Goal: Information Seeking & Learning: Learn about a topic

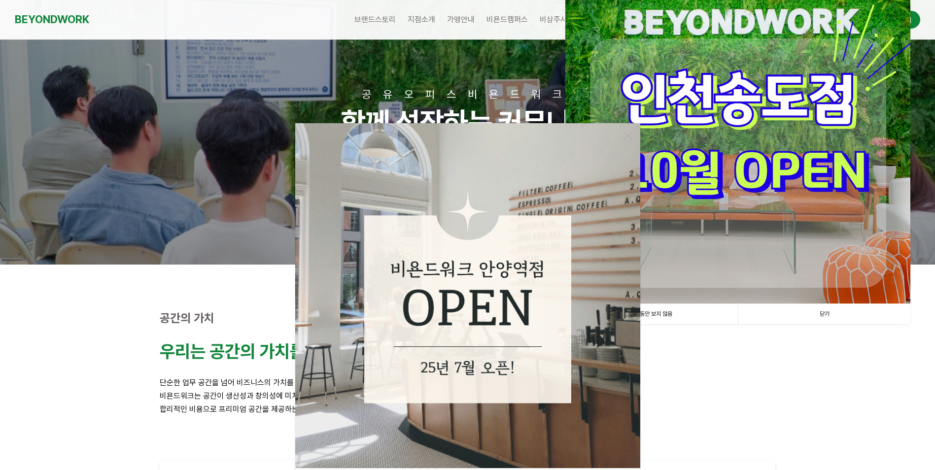
scroll to position [99, 0]
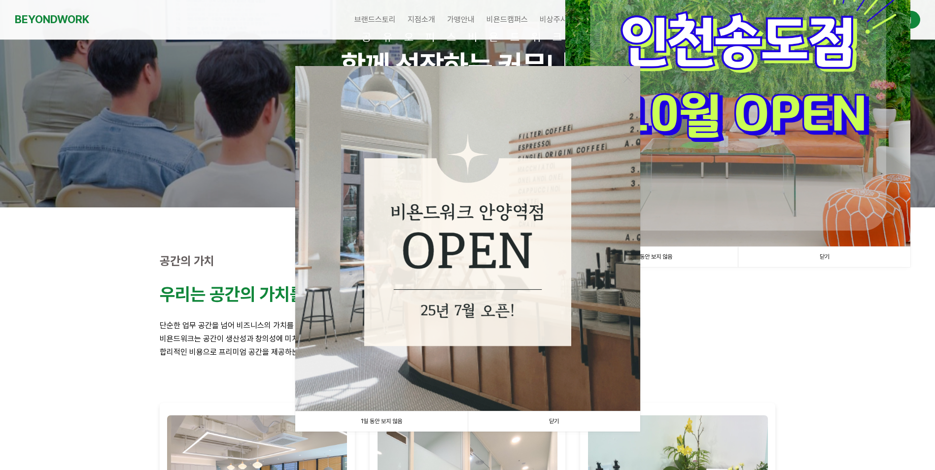
click at [395, 421] on link "1일 동안 보지 않음" at bounding box center [381, 422] width 173 height 20
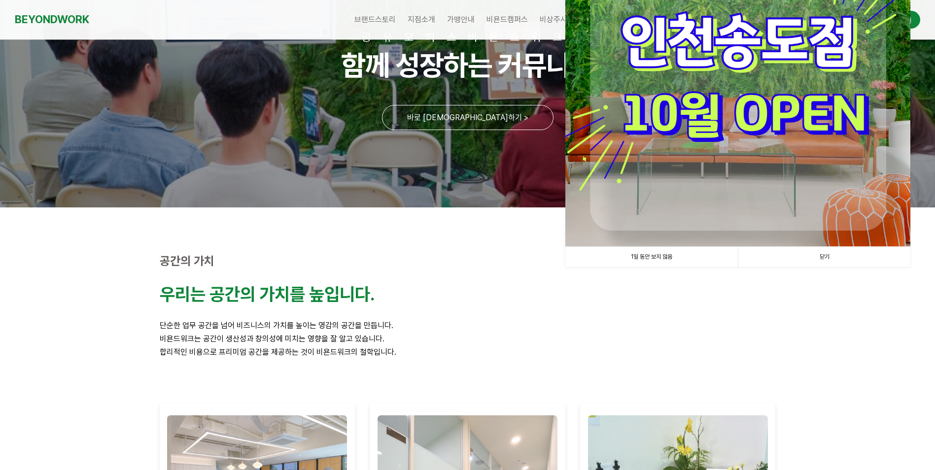
click at [650, 252] on link "1일 동안 보지 않음" at bounding box center [652, 257] width 173 height 20
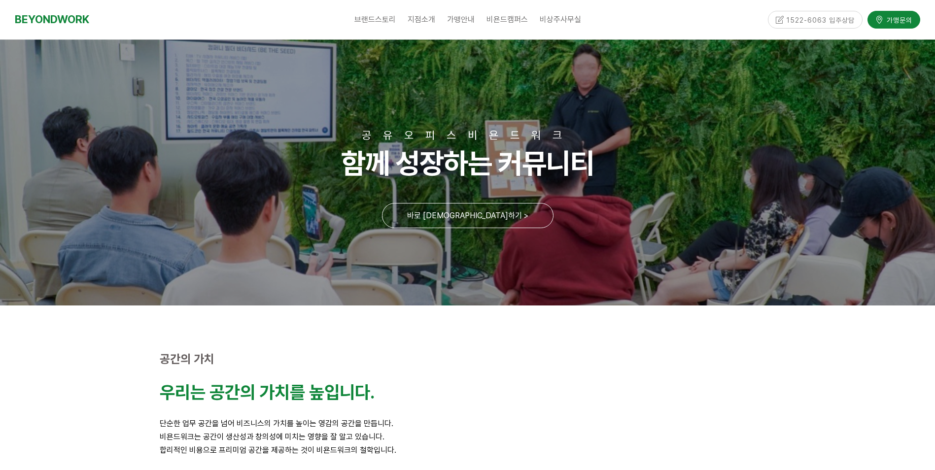
scroll to position [0, 0]
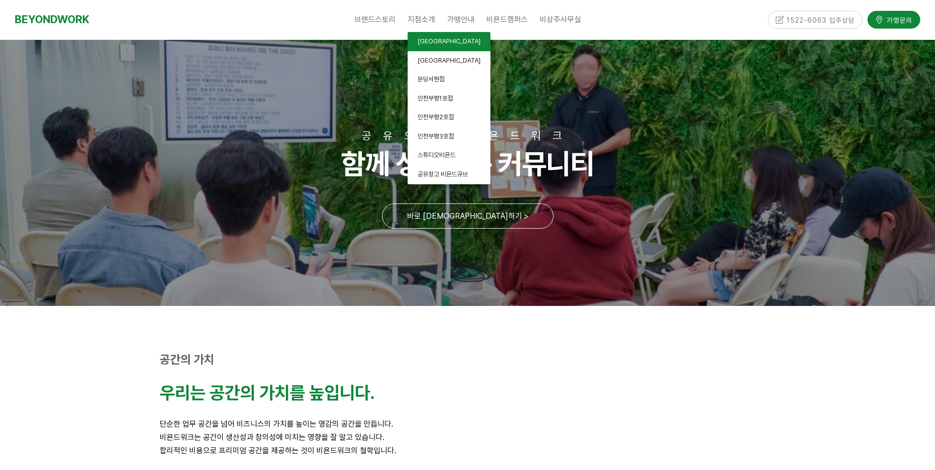
click at [423, 38] on span "[GEOGRAPHIC_DATA]" at bounding box center [449, 40] width 63 height 7
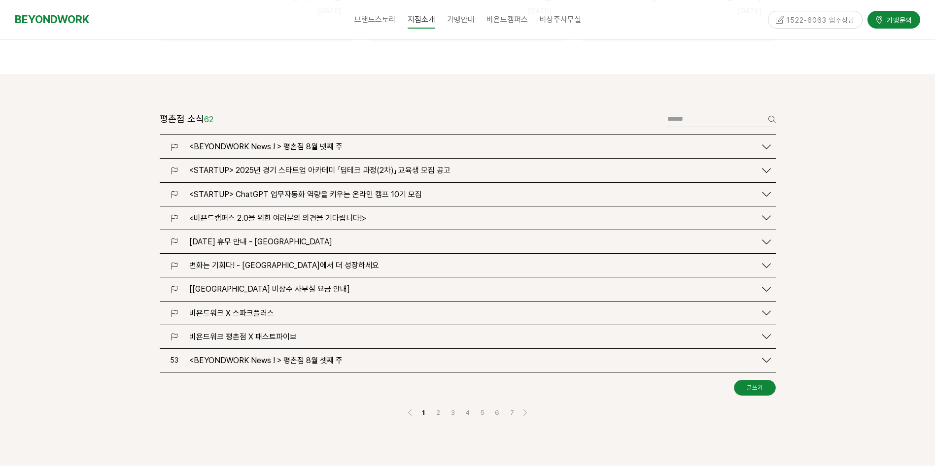
scroll to position [1134, 0]
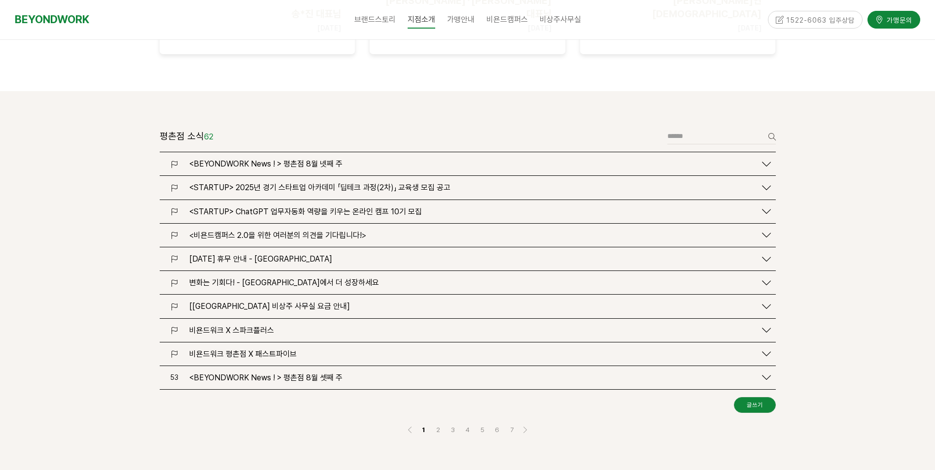
click at [312, 302] on span "[비욘드워크 평촌점 비상주 사무실 요금 안내]" at bounding box center [269, 306] width 161 height 9
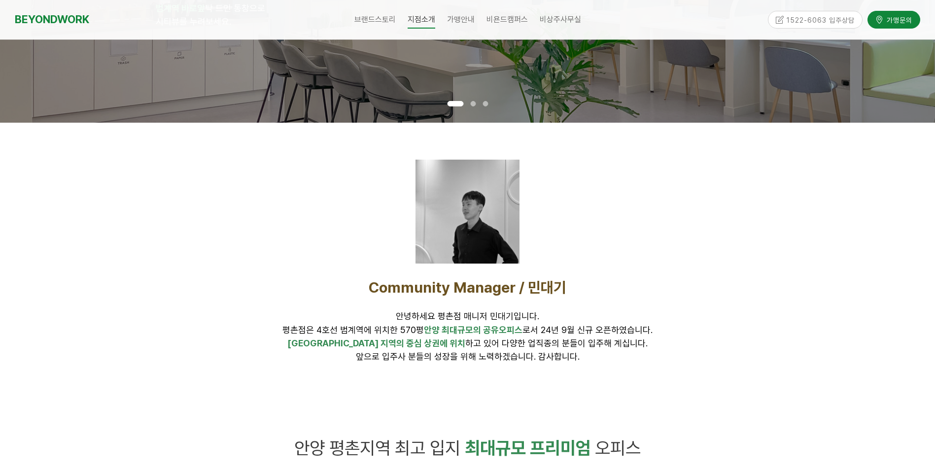
scroll to position [0, 0]
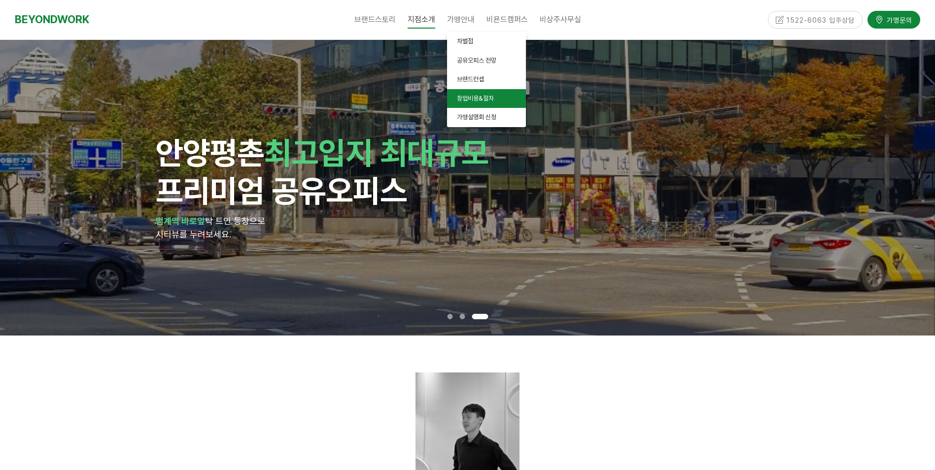
click at [467, 102] on span "창업비용&절차" at bounding box center [475, 98] width 37 height 7
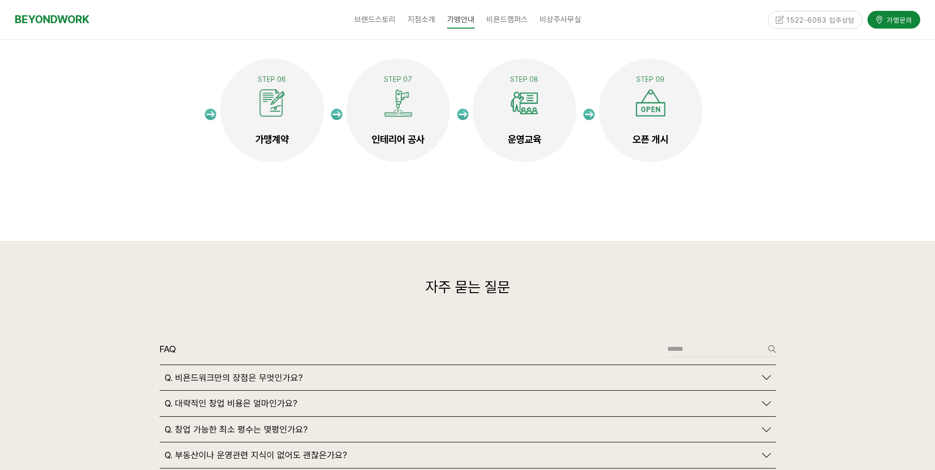
scroll to position [2120, 0]
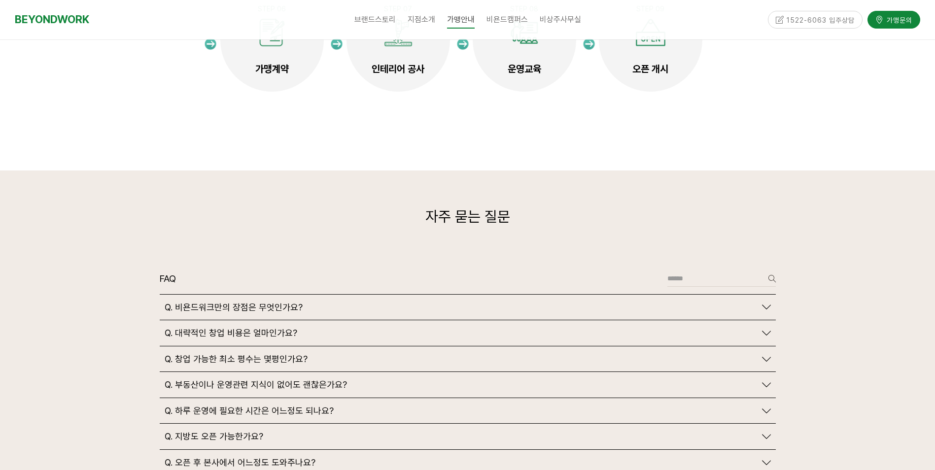
click at [262, 328] on span "Q. 대략적인 창업 비용은 얼마인가요?" at bounding box center [231, 333] width 133 height 11
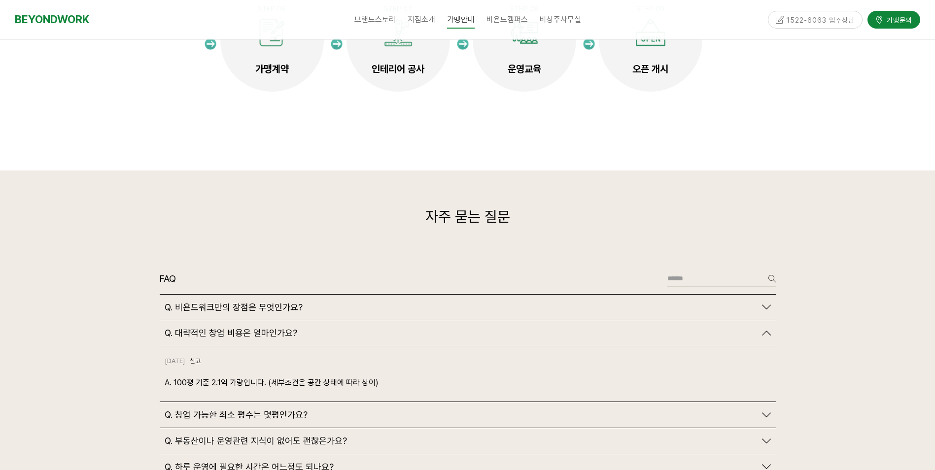
click at [335, 410] on div "Q. 창업 가능한 최소 평수는 몇평인가요?" at bounding box center [461, 415] width 592 height 11
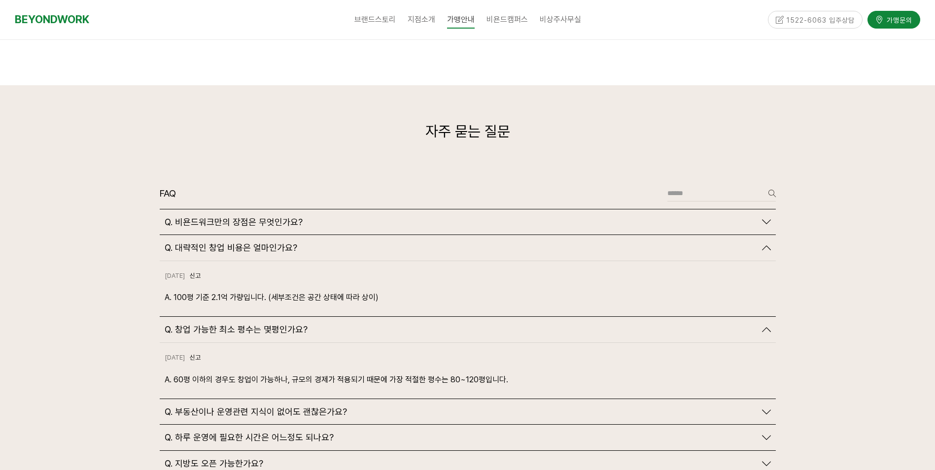
scroll to position [2219, 0]
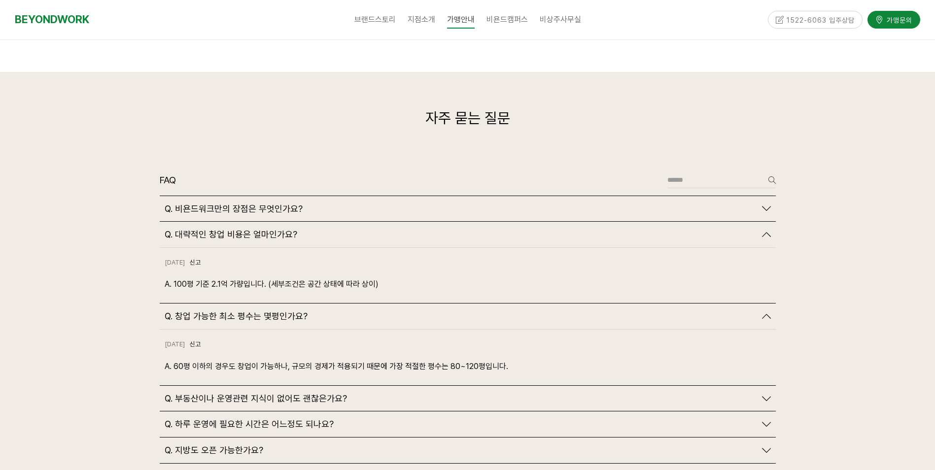
click at [296, 394] on span "Q. 부동산이나 운영관련 지식이 없어도 괜찮은가요?" at bounding box center [256, 399] width 182 height 11
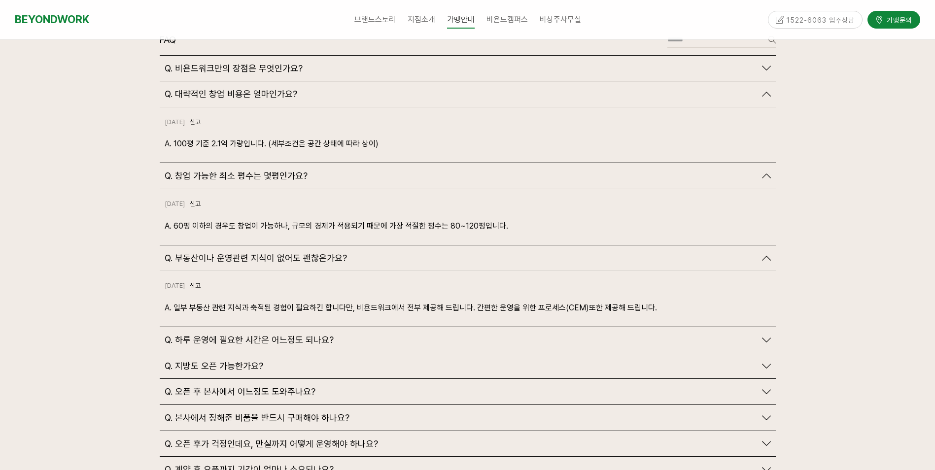
scroll to position [2367, 0]
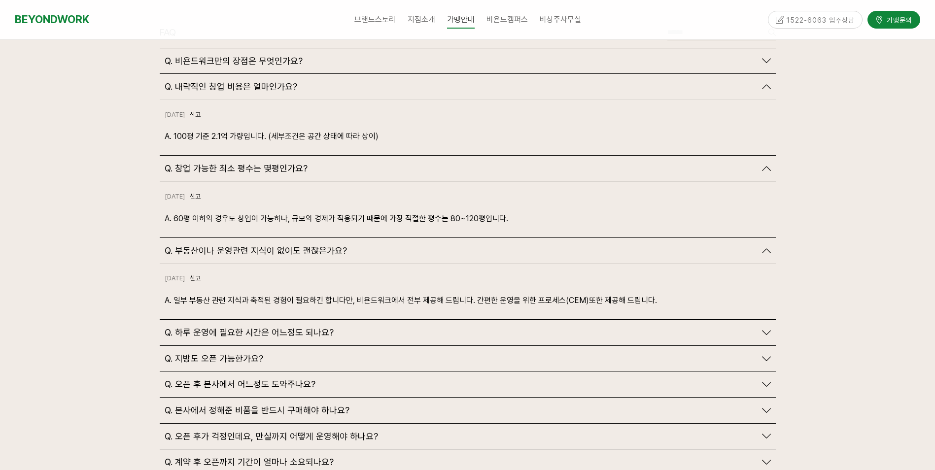
click at [290, 327] on span "Q. 하루 운영에 필요한 시간은 어느정도 되나요?" at bounding box center [249, 332] width 169 height 11
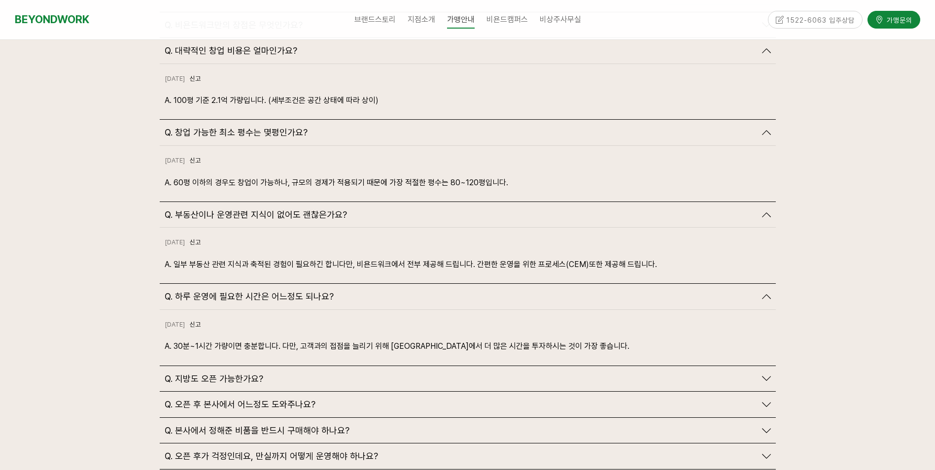
scroll to position [2466, 0]
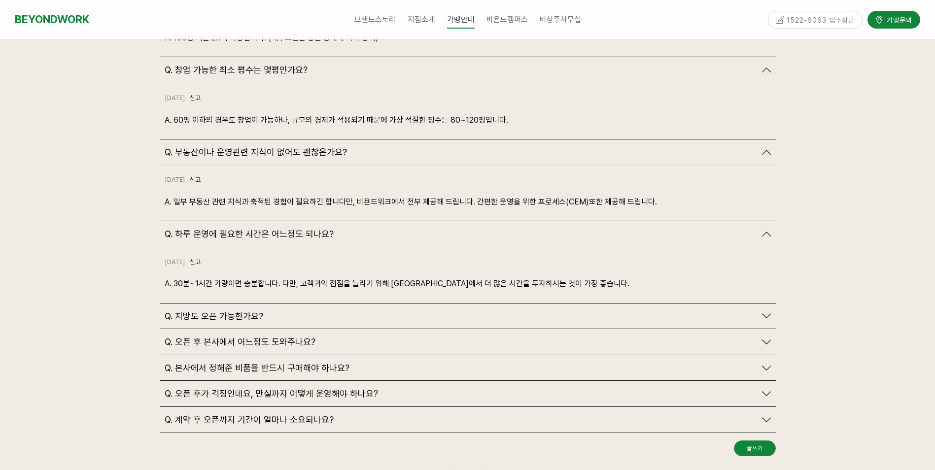
click at [280, 337] on span "Q. 오픈 후 본사에서 어느정도 도와주나요?" at bounding box center [240, 342] width 151 height 11
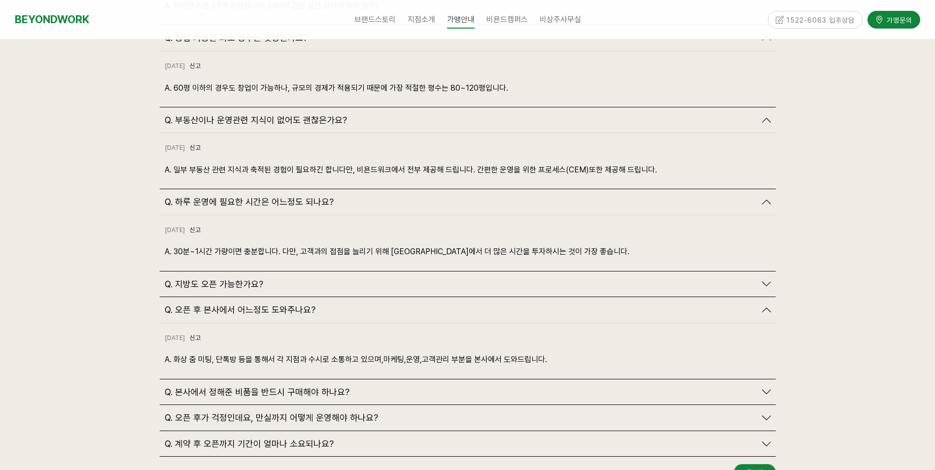
scroll to position [2515, 0]
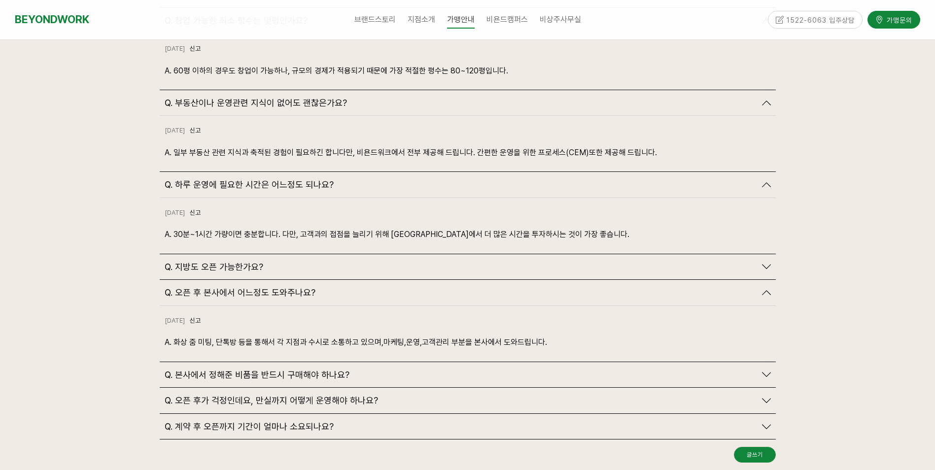
click at [285, 370] on span "Q. 본사에서 정해준 비품을 반드시 구매해야 하나요?" at bounding box center [257, 375] width 185 height 11
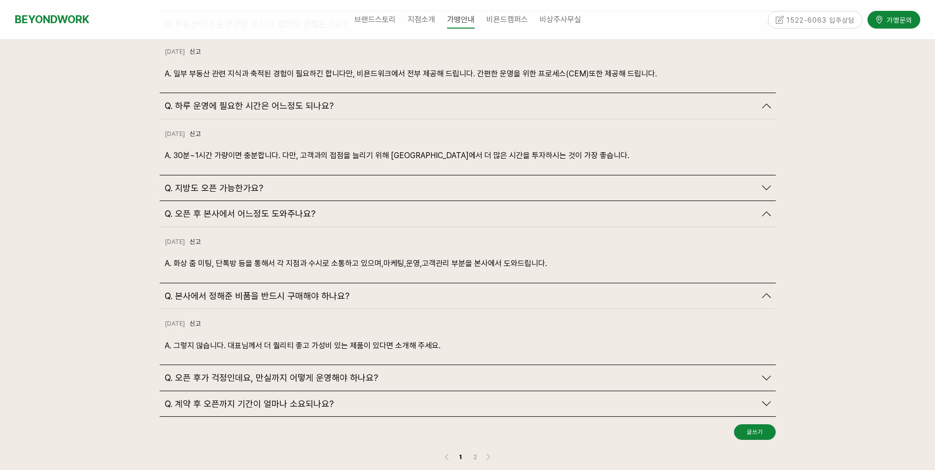
scroll to position [2614, 0]
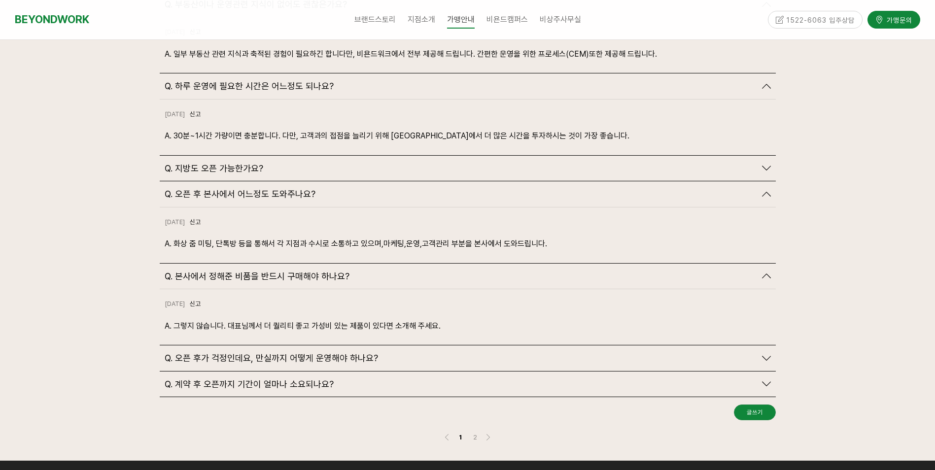
click at [299, 353] on span "Q. 오픈 후가 걱정인데요, 만실까지 어떻게 운영해야 하나요?" at bounding box center [272, 358] width 214 height 11
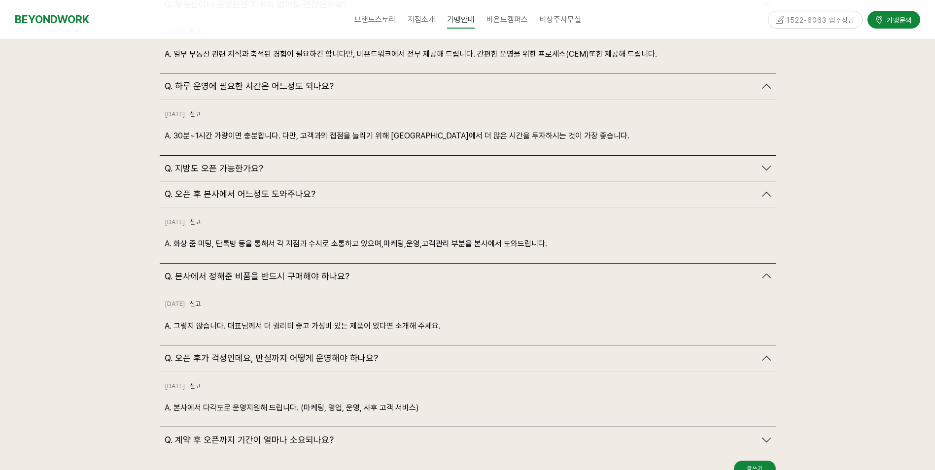
click at [297, 435] on span "Q. 계약 후 오픈까지 기간이 얼마나 소요되나요?" at bounding box center [249, 440] width 169 height 11
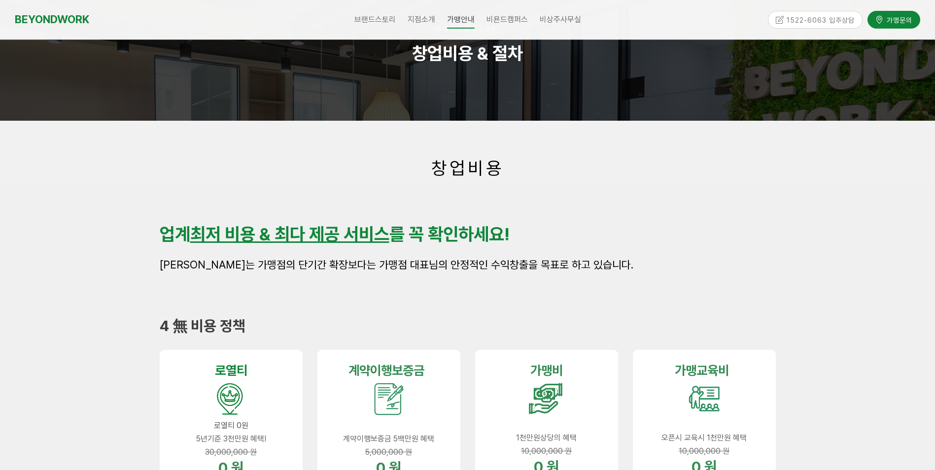
scroll to position [0, 0]
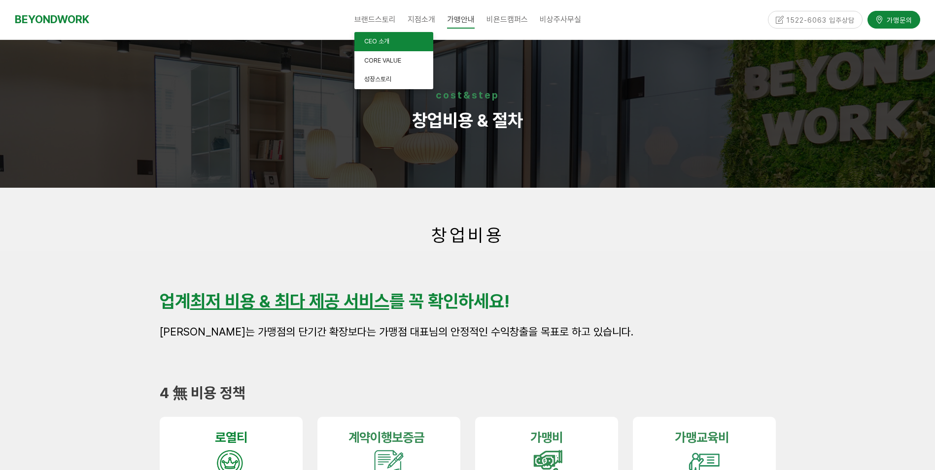
click at [384, 38] on span "CEO 소개" at bounding box center [376, 40] width 25 height 7
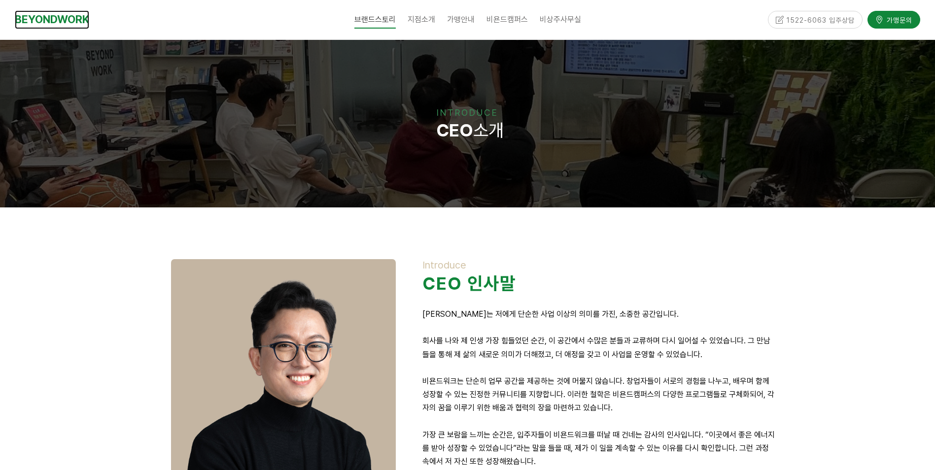
click at [50, 17] on link "BEYONDWORK" at bounding box center [52, 19] width 74 height 18
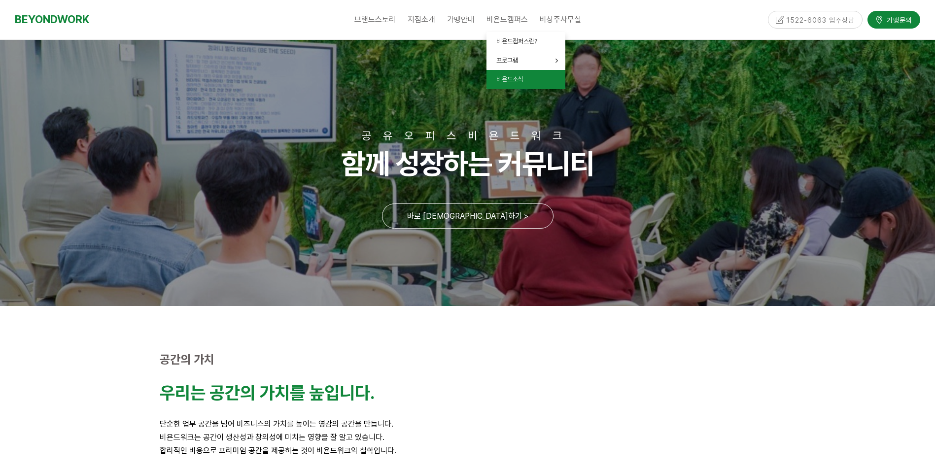
click at [510, 81] on span "비욘드소식" at bounding box center [510, 78] width 27 height 7
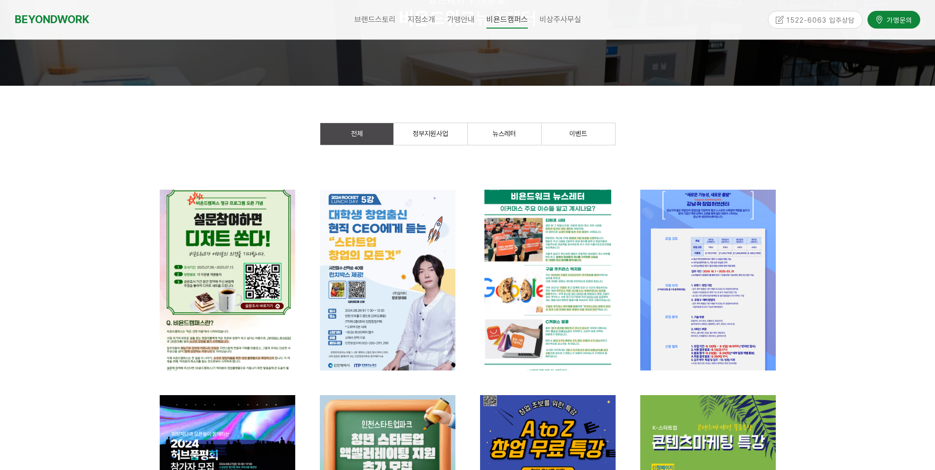
scroll to position [99, 0]
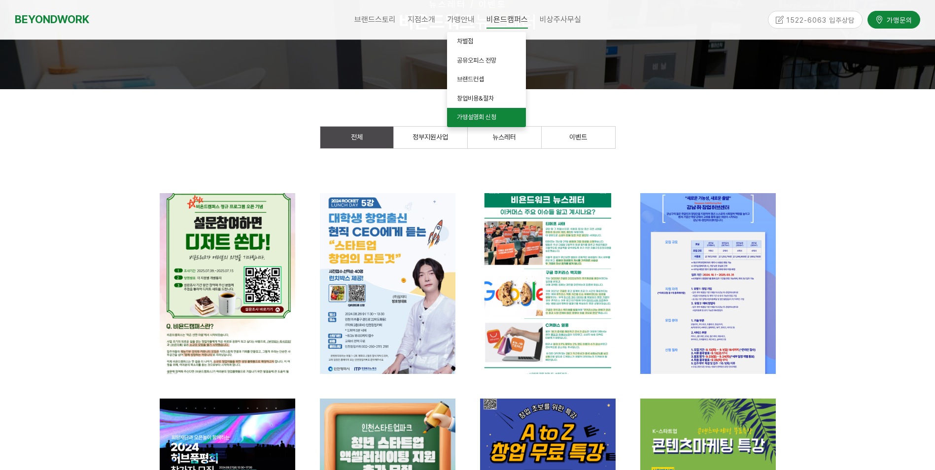
click at [482, 113] on span "가맹설명회 신청" at bounding box center [476, 116] width 39 height 7
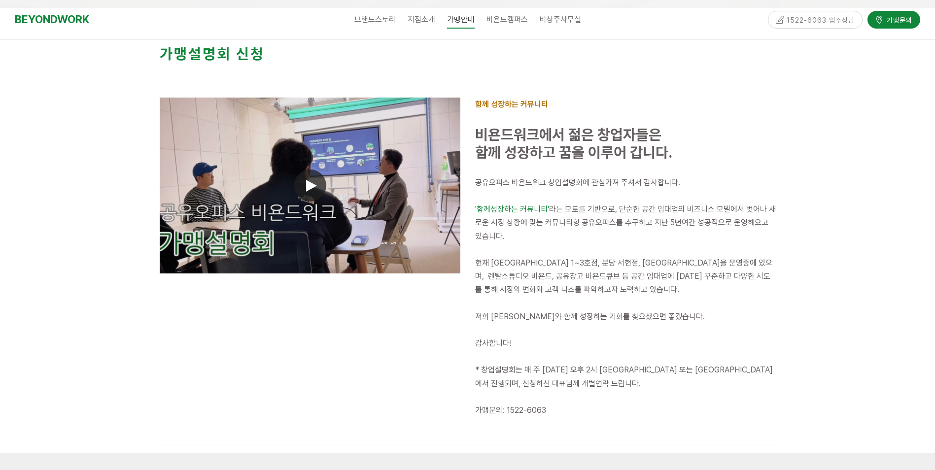
scroll to position [197, 0]
